Goal: Task Accomplishment & Management: Manage account settings

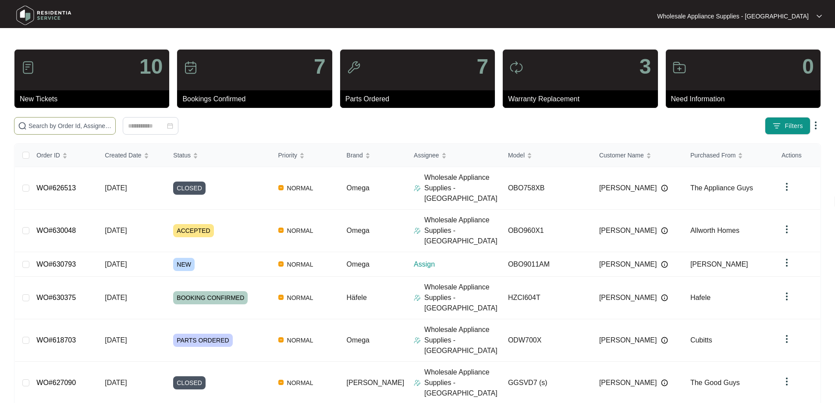
click at [112, 125] on input "text" at bounding box center [70, 126] width 83 height 10
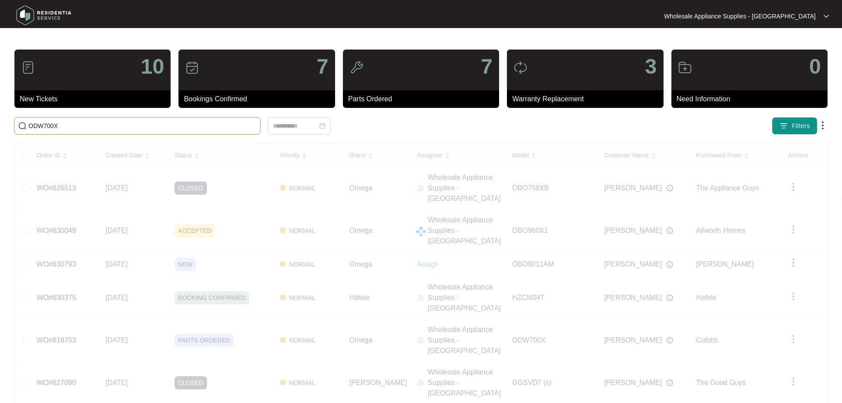
type input "ODW700X"
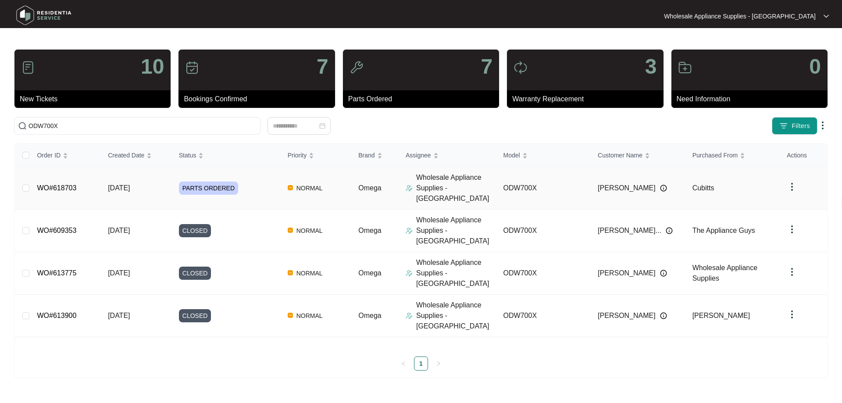
click at [130, 184] on span "[DATE]" at bounding box center [119, 187] width 22 height 7
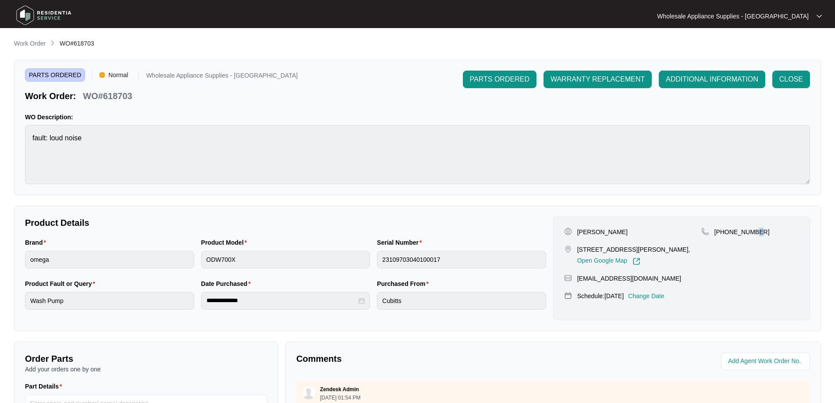
drag, startPoint x: 759, startPoint y: 229, endPoint x: 748, endPoint y: 233, distance: 12.1
click at [750, 233] on div "[PHONE_NUMBER]" at bounding box center [751, 232] width 98 height 9
click at [756, 235] on div "[PHONE_NUMBER]" at bounding box center [751, 232] width 98 height 9
drag, startPoint x: 759, startPoint y: 235, endPoint x: 725, endPoint y: 237, distance: 34.3
click at [725, 237] on div "[PHONE_NUMBER]" at bounding box center [751, 247] width 98 height 38
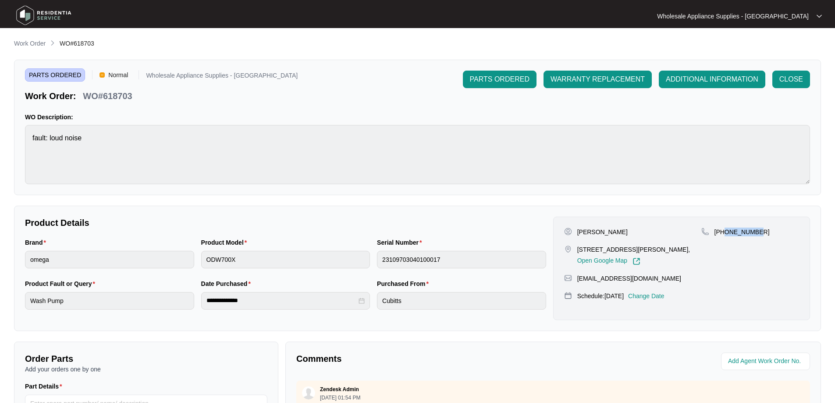
copy p "410177332"
drag, startPoint x: 139, startPoint y: 93, endPoint x: 102, endPoint y: 97, distance: 37.0
click at [102, 97] on div "Work Order: WO#618703" at bounding box center [161, 94] width 273 height 15
copy p "618703"
click at [37, 44] on p "Work Order" at bounding box center [30, 43] width 32 height 9
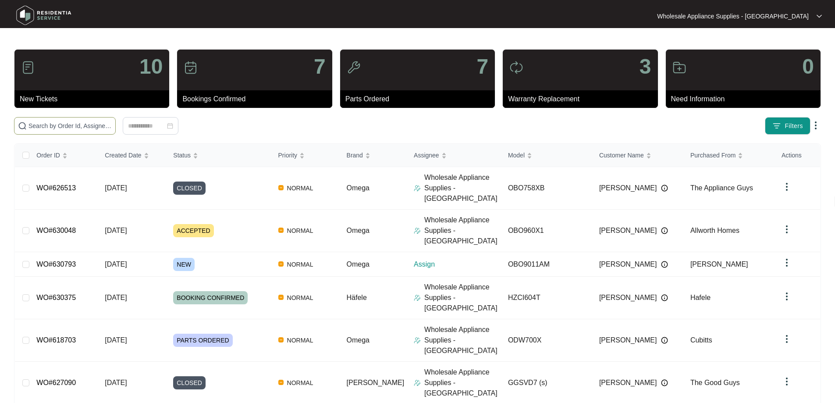
click at [112, 123] on input "text" at bounding box center [70, 126] width 83 height 10
paste input "OBO758XB"
type input "OBO758XB"
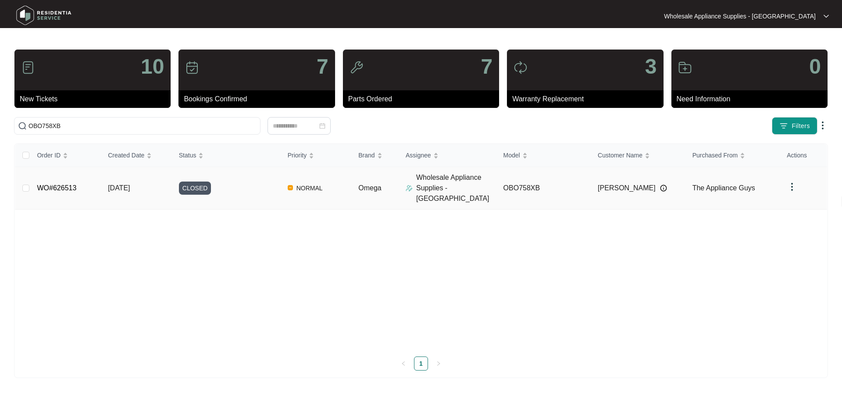
click at [139, 187] on td "[DATE]" at bounding box center [136, 188] width 71 height 43
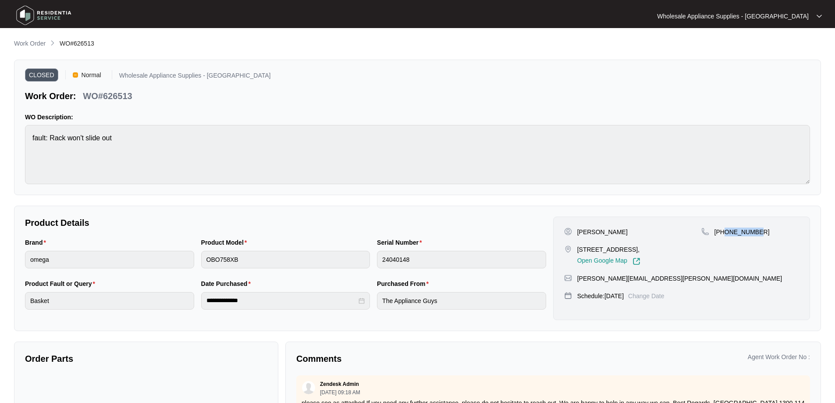
drag, startPoint x: 763, startPoint y: 234, endPoint x: 726, endPoint y: 236, distance: 36.9
click at [726, 236] on div "[PHONE_NUMBER]" at bounding box center [751, 247] width 98 height 38
copy p "449556332"
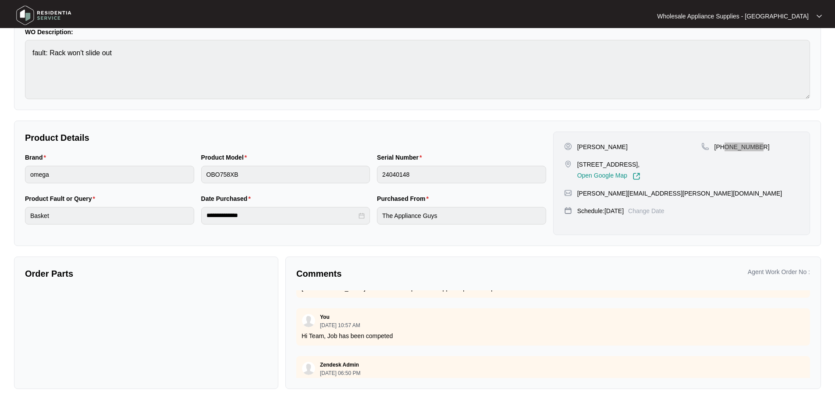
scroll to position [154, 0]
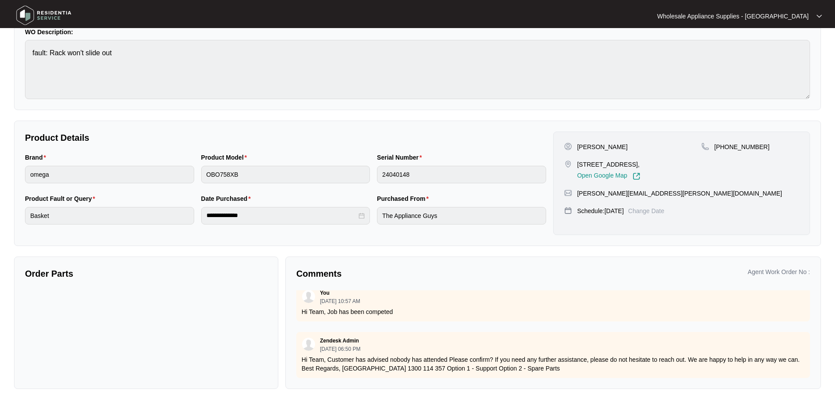
click at [207, 287] on div "Order Parts" at bounding box center [146, 323] width 264 height 132
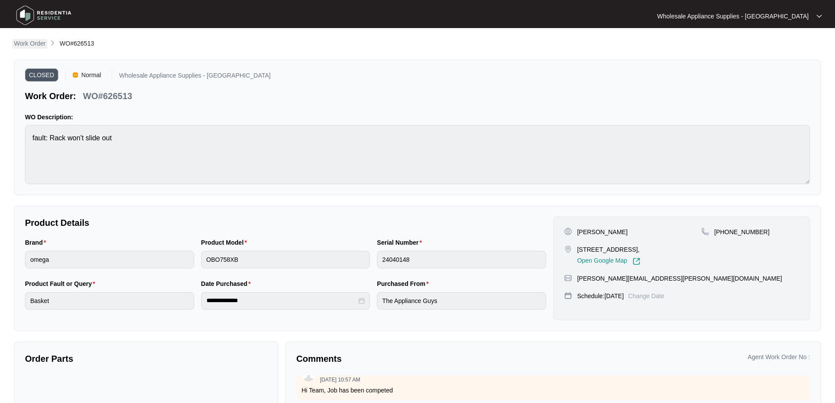
click at [32, 47] on p "Work Order" at bounding box center [30, 43] width 32 height 9
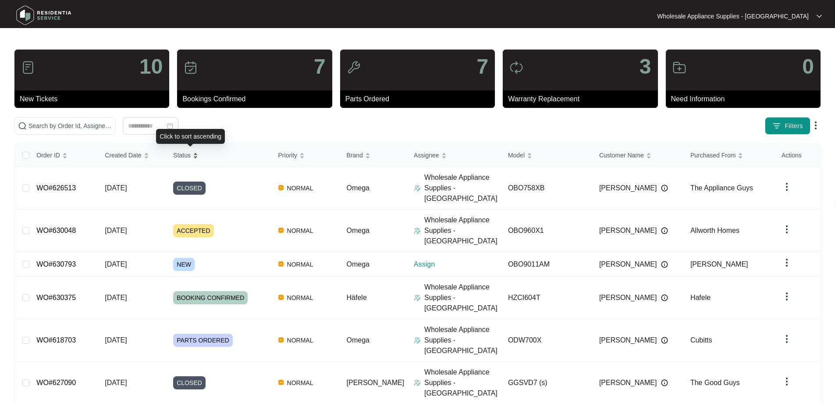
click at [190, 157] on span "Status" at bounding box center [182, 155] width 18 height 10
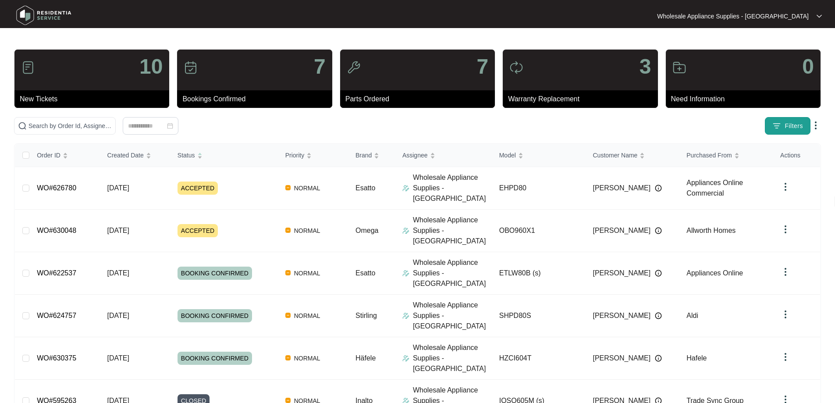
click at [786, 129] on span "Filters" at bounding box center [794, 125] width 18 height 9
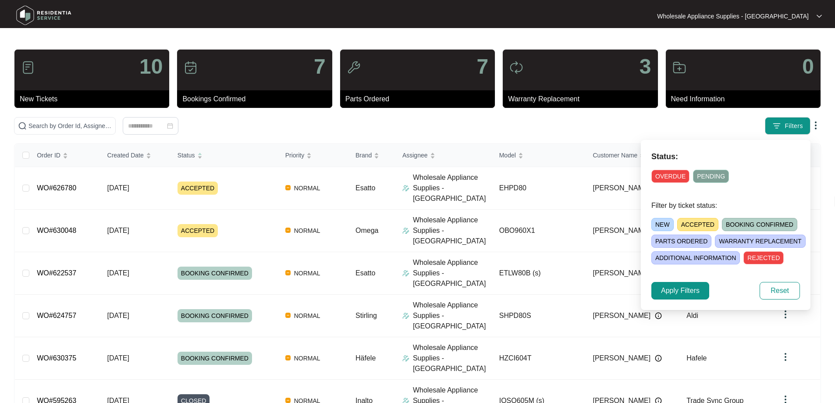
click at [663, 224] on span "NEW" at bounding box center [663, 224] width 22 height 13
click at [683, 295] on span "Apply Filters" at bounding box center [680, 290] width 39 height 11
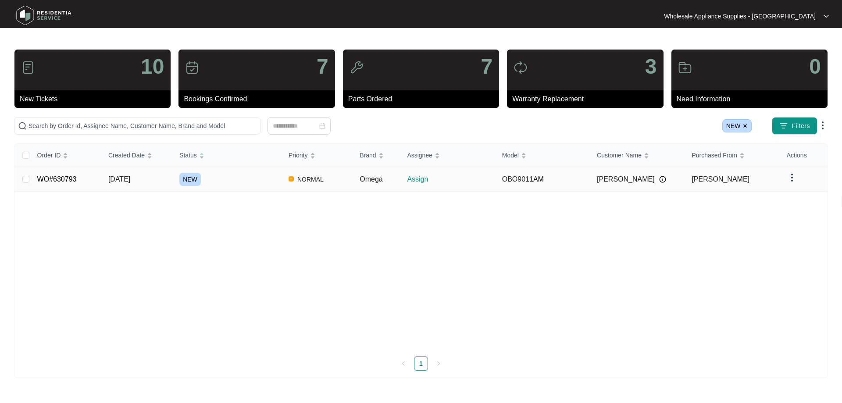
click at [200, 182] on span "NEW" at bounding box center [189, 179] width 21 height 13
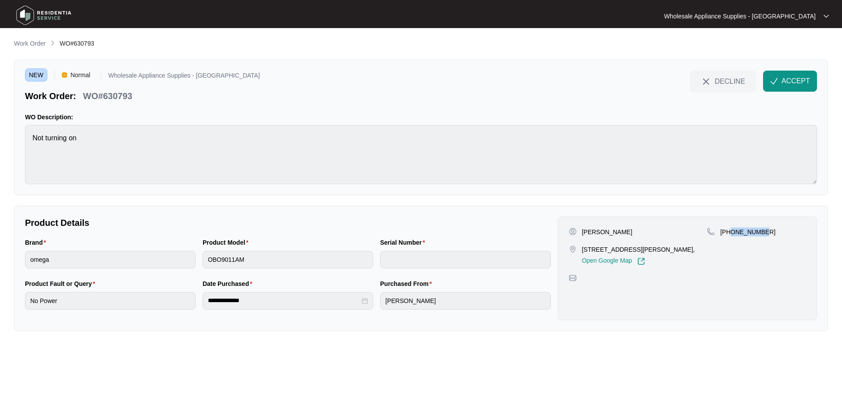
drag, startPoint x: 770, startPoint y: 231, endPoint x: 731, endPoint y: 238, distance: 39.6
click at [731, 238] on div "[PHONE_NUMBER]" at bounding box center [756, 247] width 99 height 38
copy p "424242817"
drag, startPoint x: 133, startPoint y: 96, endPoint x: 104, endPoint y: 97, distance: 29.0
click at [104, 97] on div "WO#630793" at bounding box center [107, 94] width 56 height 15
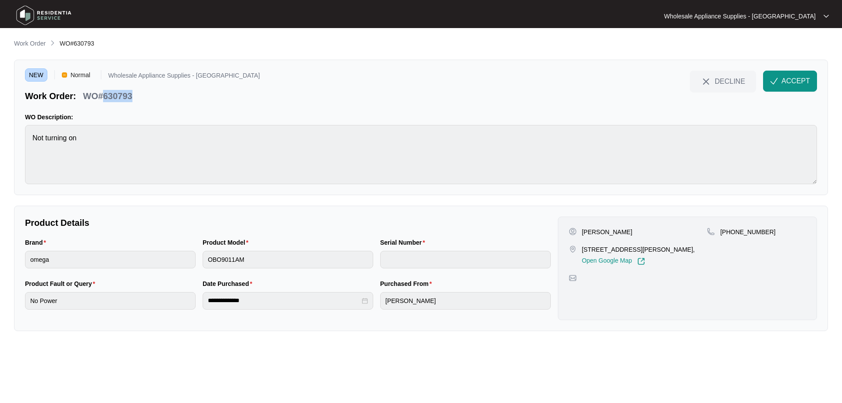
copy p "630793"
click at [794, 83] on span "ACCEPT" at bounding box center [795, 81] width 29 height 11
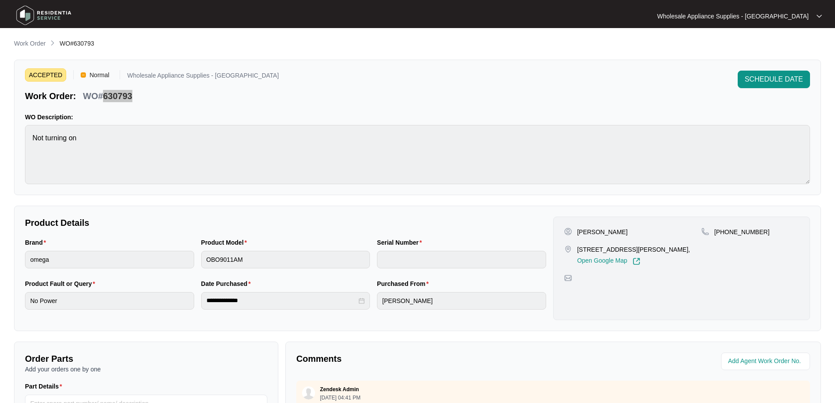
scroll to position [179, 0]
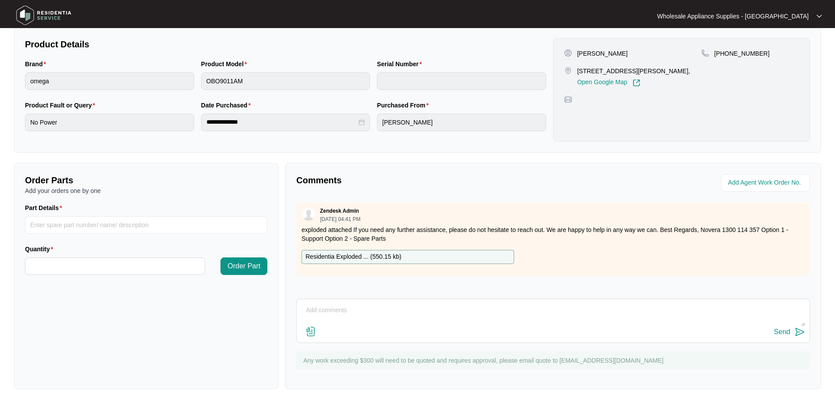
click at [407, 240] on p "exploded attached If you need any further assistance, please do not hesitate to…" at bounding box center [553, 234] width 503 height 18
click at [387, 255] on p "Residentia Exploded ... ( 550.15 kb )" at bounding box center [354, 257] width 96 height 10
click at [487, 189] on div "Comments" at bounding box center [423, 183] width 260 height 18
click at [360, 317] on textarea at bounding box center [553, 314] width 504 height 23
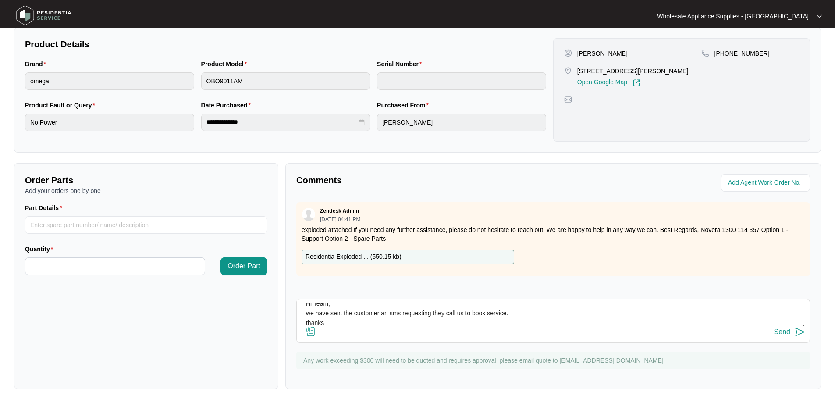
type textarea "Hi Team, we have sent the customer an sms requesting they call us to book servi…"
click at [777, 333] on div "Send" at bounding box center [782, 332] width 16 height 8
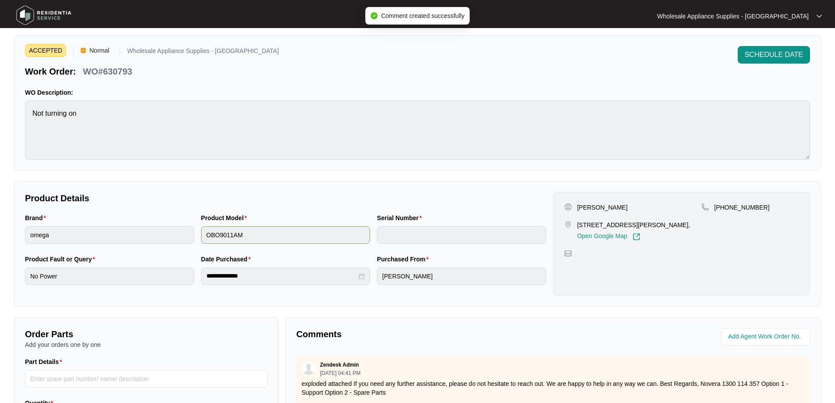
scroll to position [0, 0]
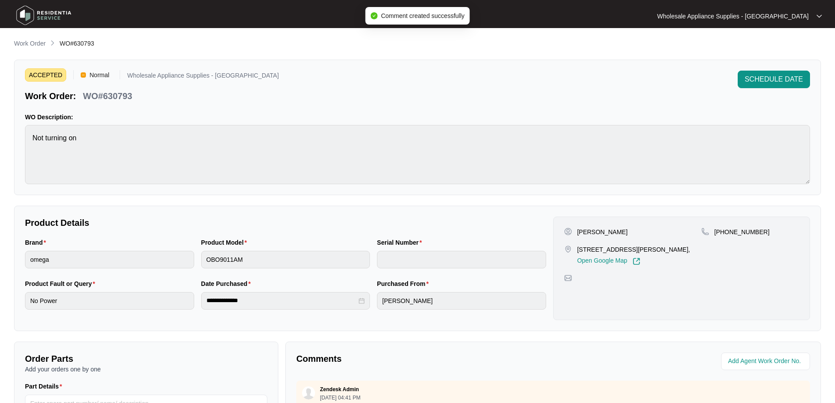
click at [19, 50] on div "**********" at bounding box center [417, 303] width 807 height 529
click at [19, 44] on p "Work Order" at bounding box center [30, 43] width 32 height 9
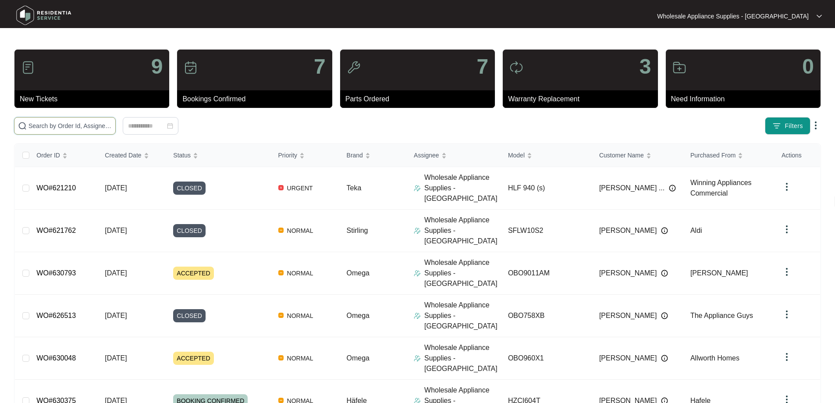
click at [112, 128] on input "text" at bounding box center [70, 126] width 83 height 10
paste input "621922"
type input "621922"
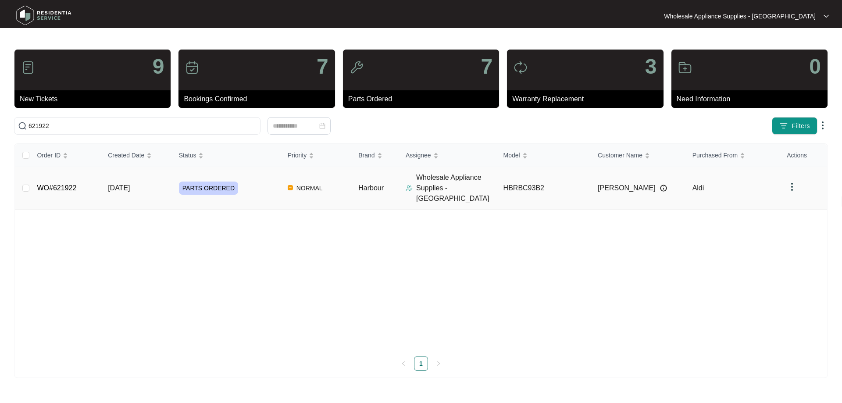
click at [132, 187] on td "[DATE]" at bounding box center [136, 188] width 71 height 43
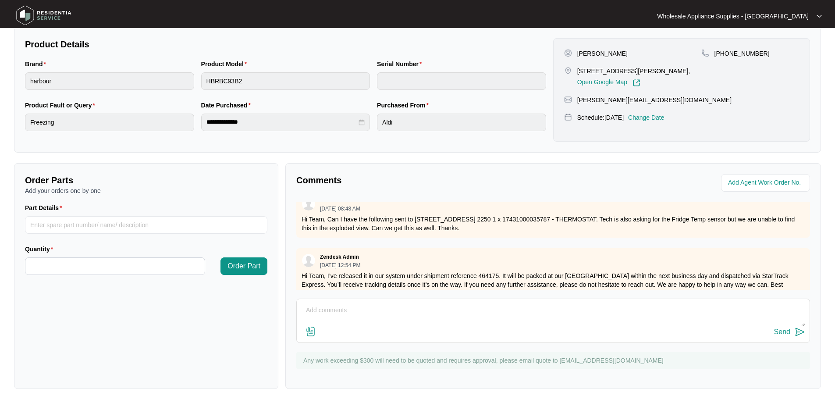
scroll to position [247, 0]
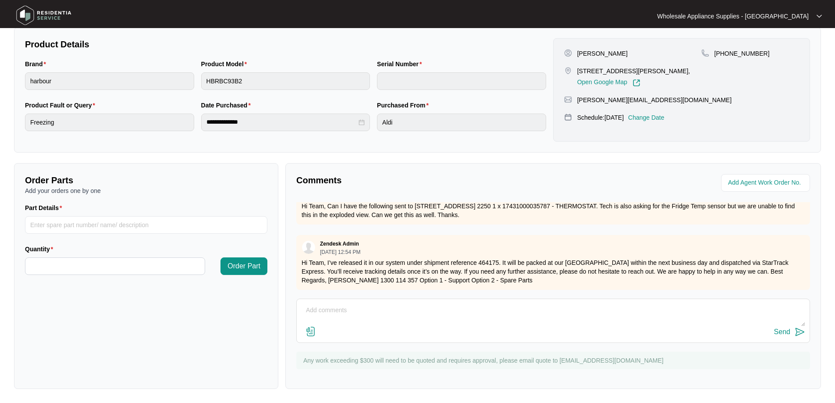
click at [396, 316] on textarea at bounding box center [553, 314] width 504 height 23
type textarea "h"
click at [410, 321] on textarea "Hi Team, the parts received are incorrect." at bounding box center [553, 314] width 504 height 23
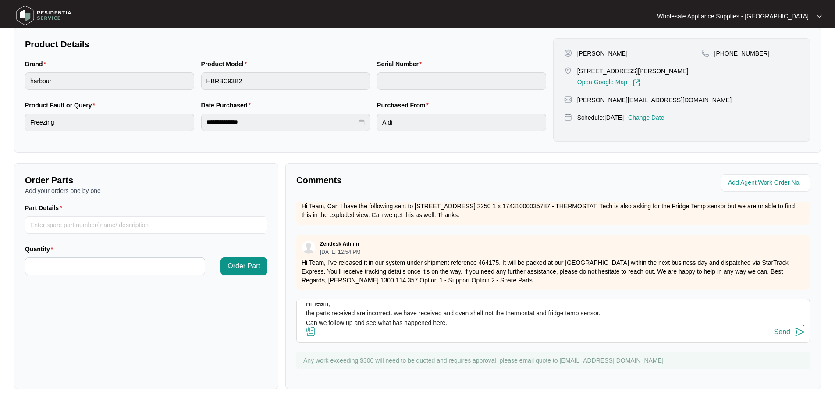
scroll to position [16, 0]
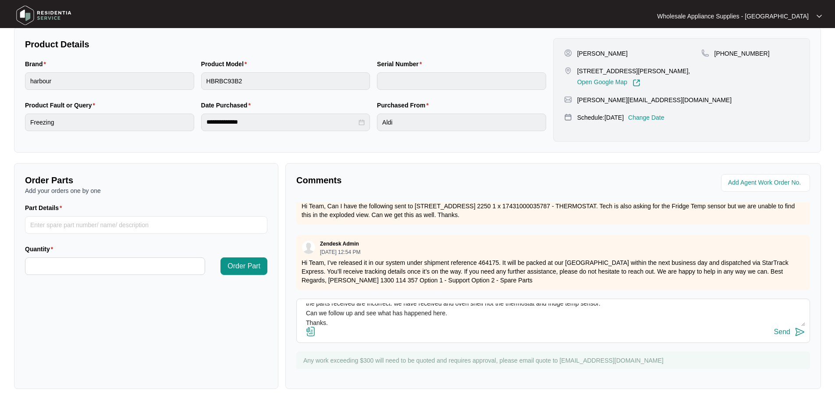
type textarea "Hi Team, the parts received are incorrect. we have received and oven shelf not …"
click at [782, 334] on div "Send" at bounding box center [782, 332] width 16 height 8
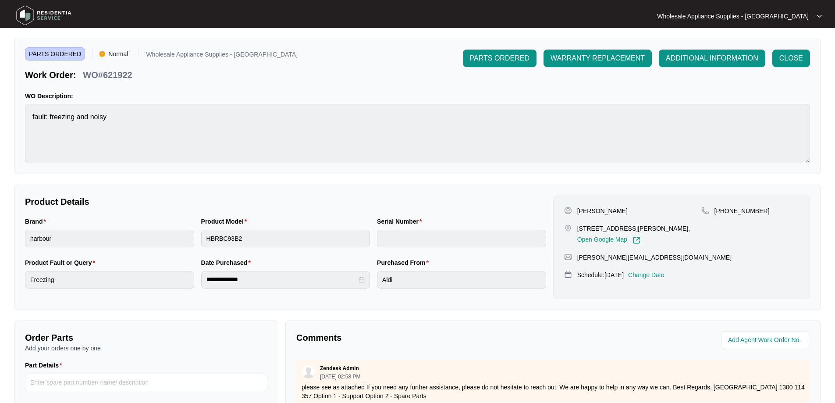
scroll to position [0, 0]
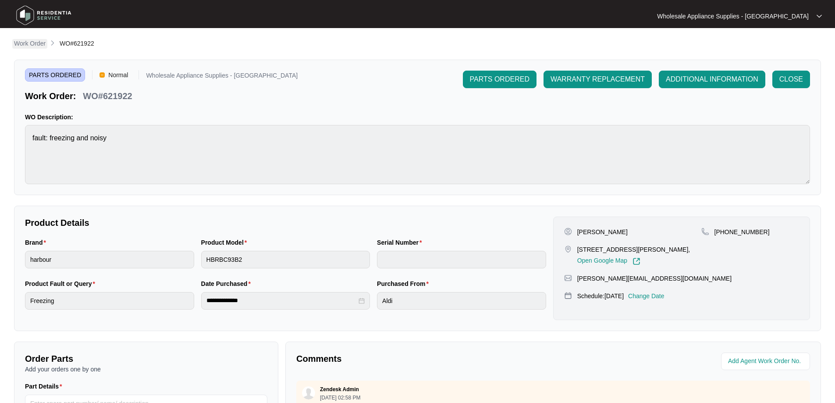
click at [25, 43] on p "Work Order" at bounding box center [30, 43] width 32 height 9
